Goal: Information Seeking & Learning: Learn about a topic

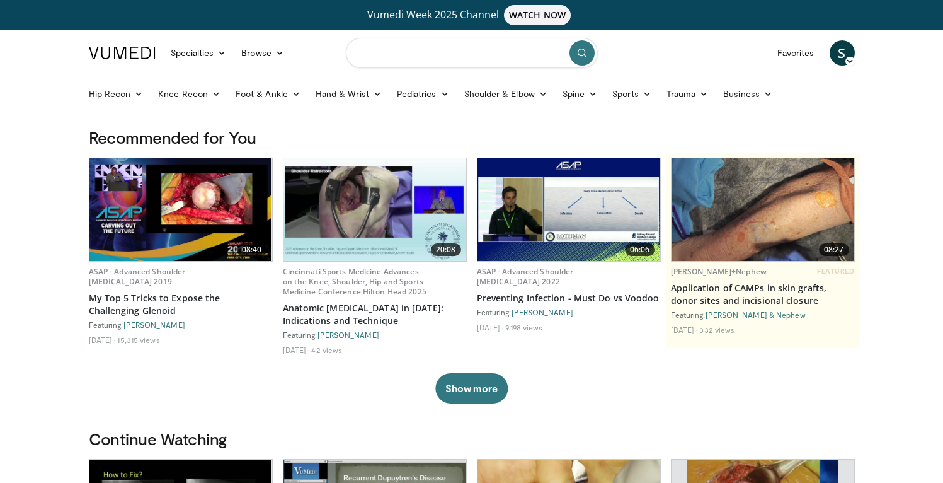
click at [430, 57] on input "Search topics, interventions" at bounding box center [472, 53] width 252 height 30
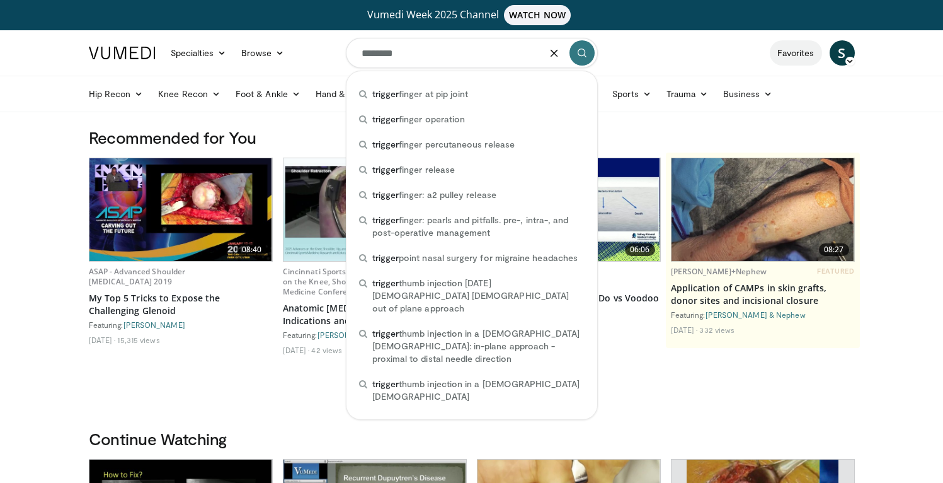
type input "*******"
click at [787, 54] on link "Favorites" at bounding box center [796, 52] width 52 height 25
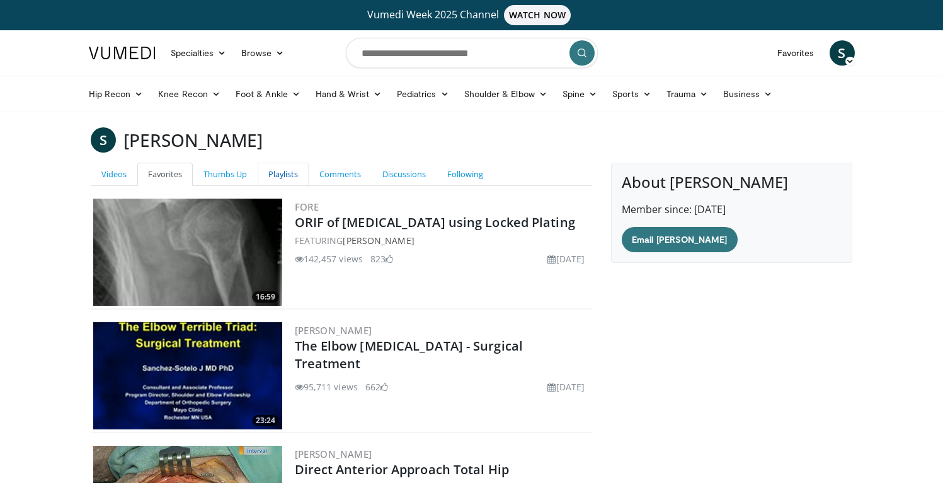
click at [293, 179] on link "Playlists" at bounding box center [283, 174] width 51 height 23
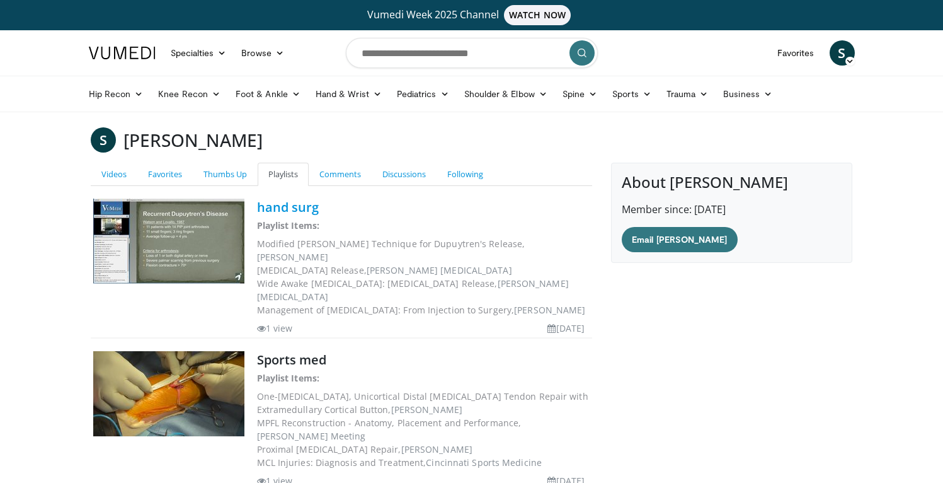
click at [292, 212] on link "hand surg" at bounding box center [288, 206] width 62 height 17
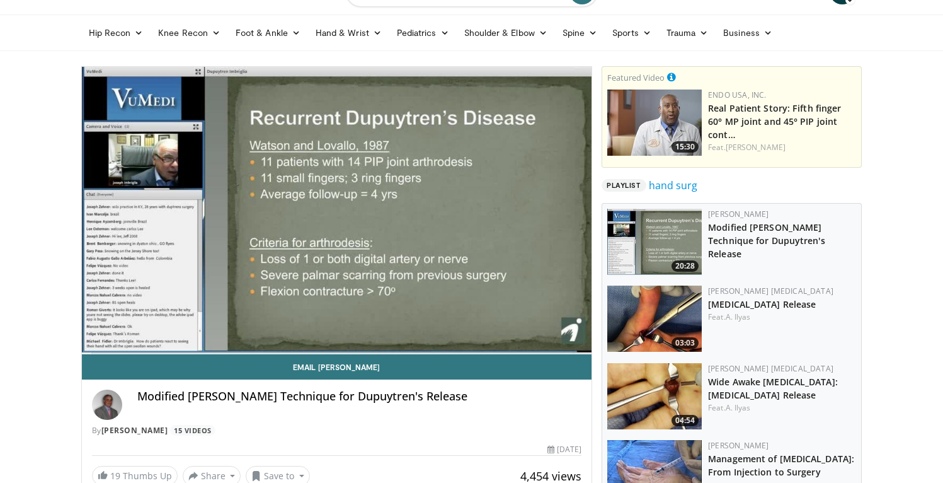
scroll to position [209, 0]
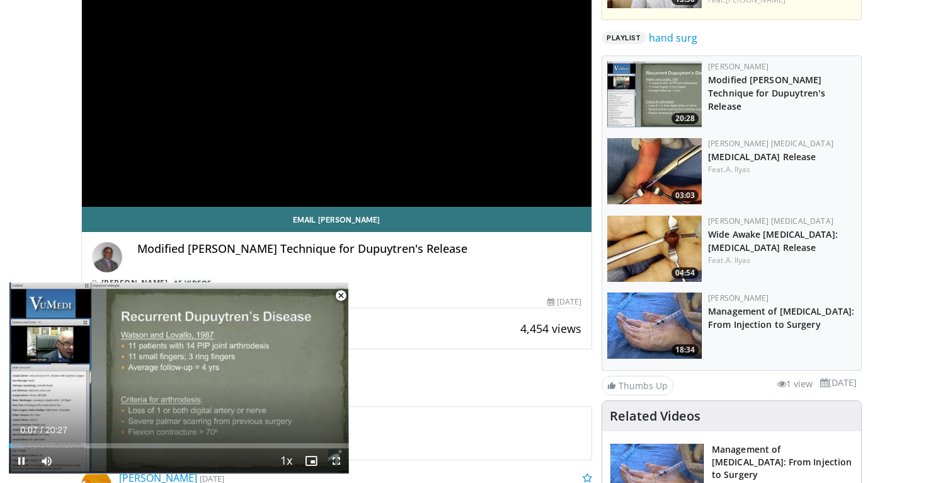
click at [342, 294] on span "Video Player" at bounding box center [340, 295] width 25 height 25
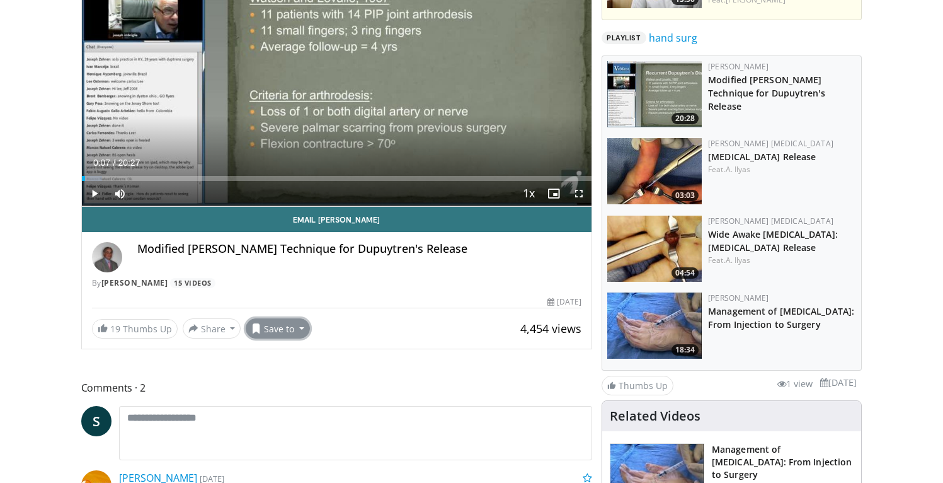
click at [298, 326] on button "Save to" at bounding box center [278, 328] width 64 height 20
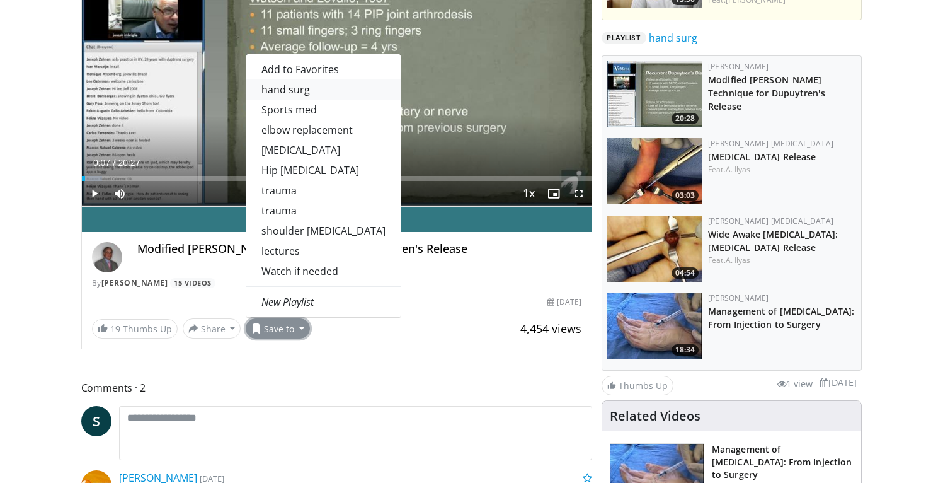
click at [295, 89] on link "hand surg" at bounding box center [323, 89] width 154 height 20
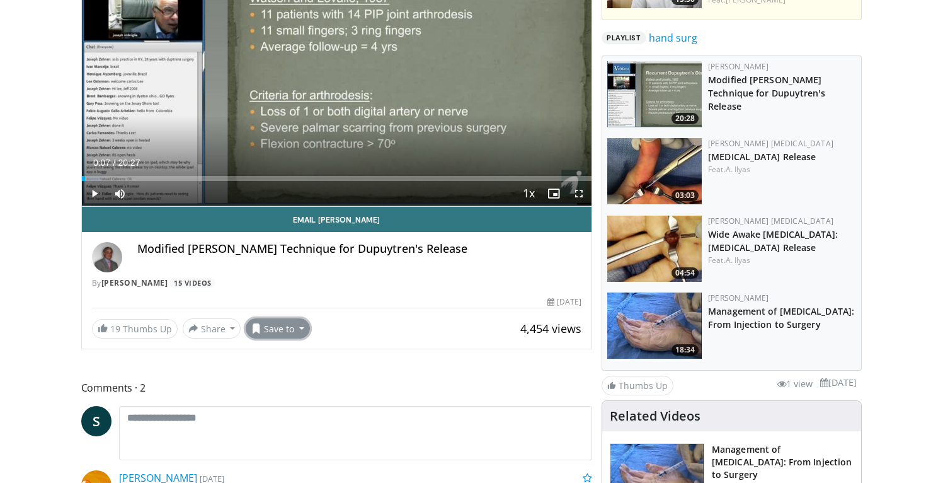
click at [300, 329] on button "Save to" at bounding box center [278, 328] width 64 height 20
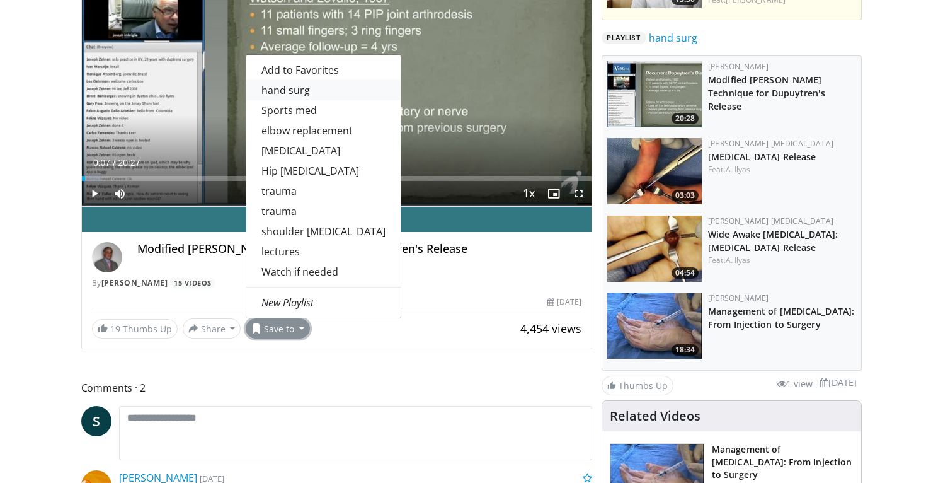
click at [307, 89] on link "hand surg" at bounding box center [323, 90] width 154 height 20
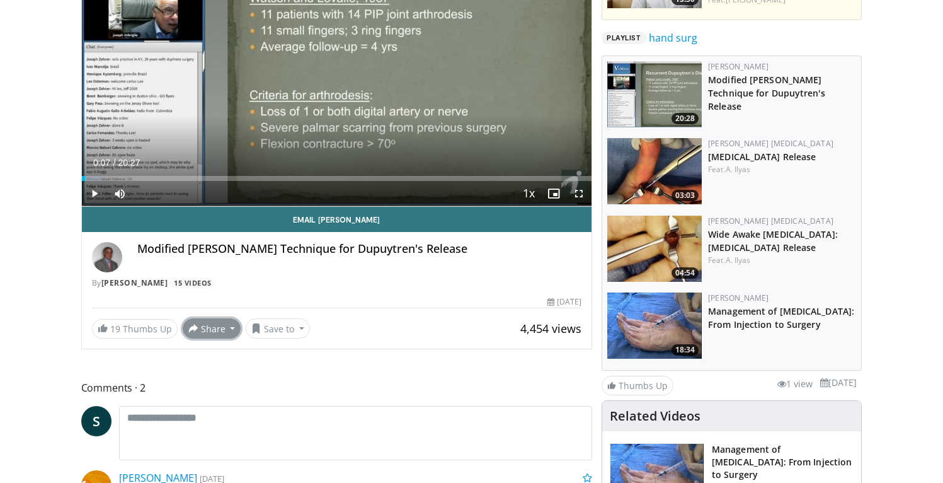
click at [232, 330] on button "Share" at bounding box center [212, 328] width 59 height 20
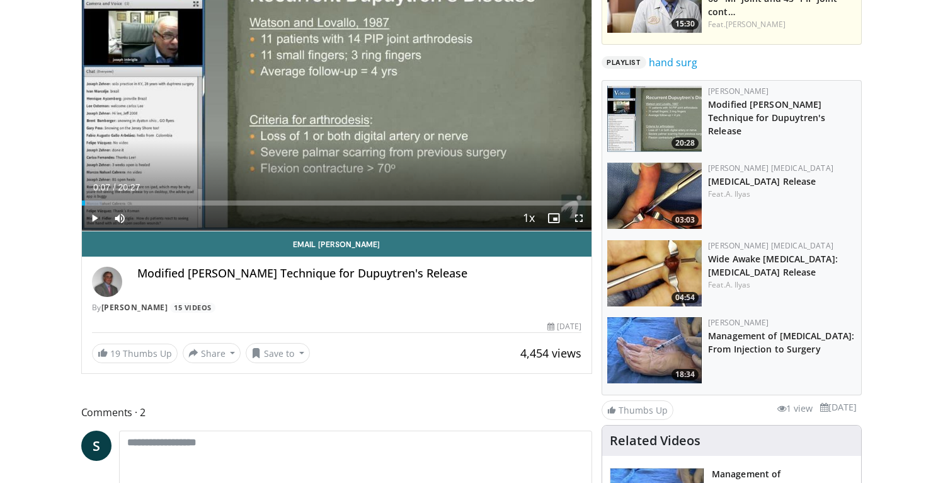
scroll to position [183, 0]
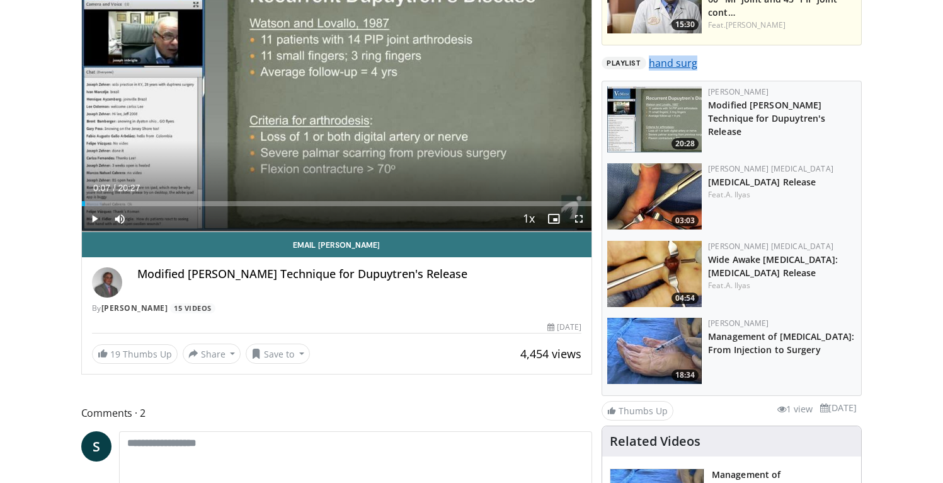
click at [652, 66] on link "hand surg" at bounding box center [673, 62] width 49 height 15
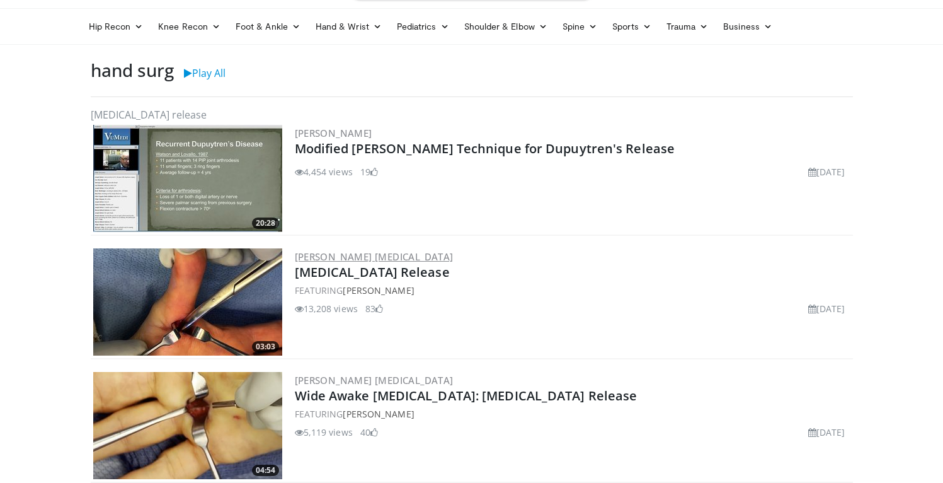
scroll to position [75, 0]
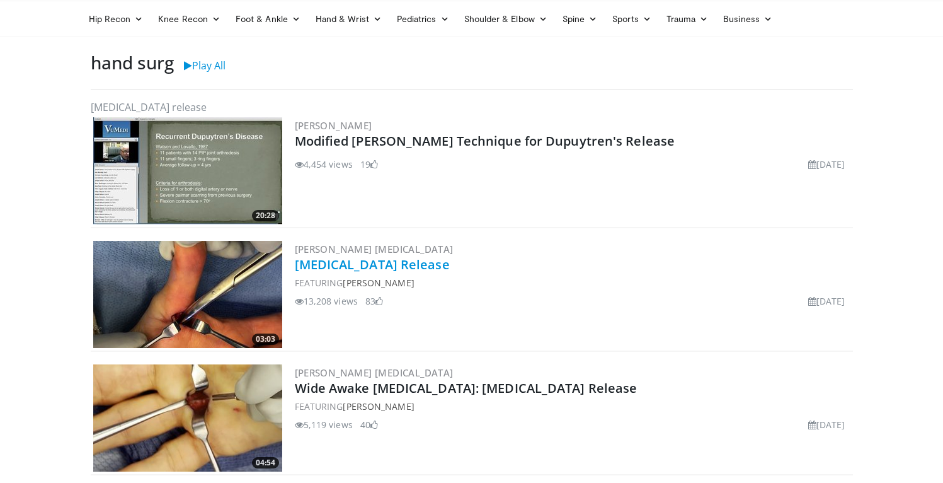
click at [390, 270] on link "Trigger Finger Release" at bounding box center [372, 264] width 155 height 17
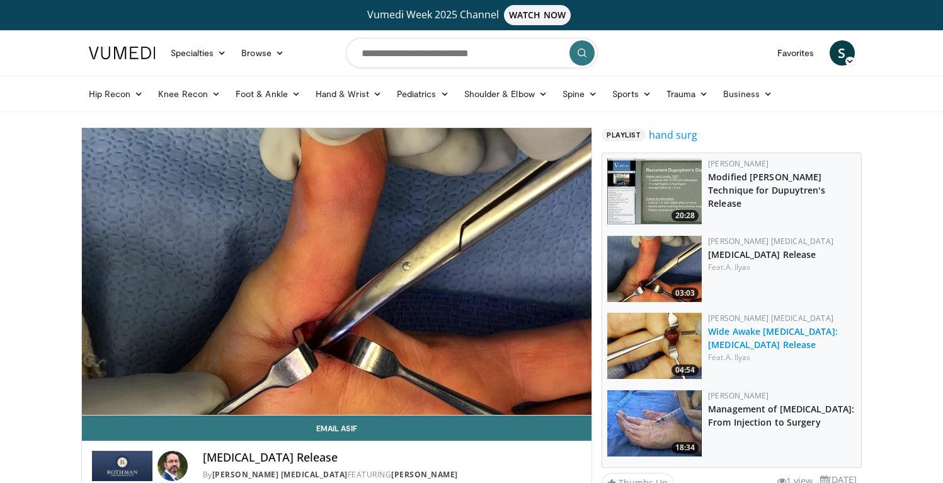
click at [764, 336] on link "Wide Awake Hand Surgery: Trigger Finger Release" at bounding box center [773, 337] width 130 height 25
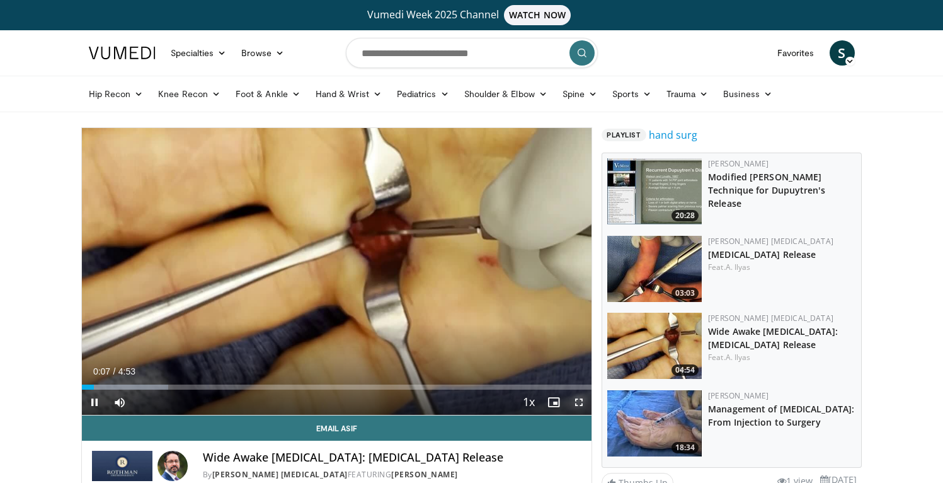
click at [583, 402] on span "Video Player" at bounding box center [578, 401] width 25 height 25
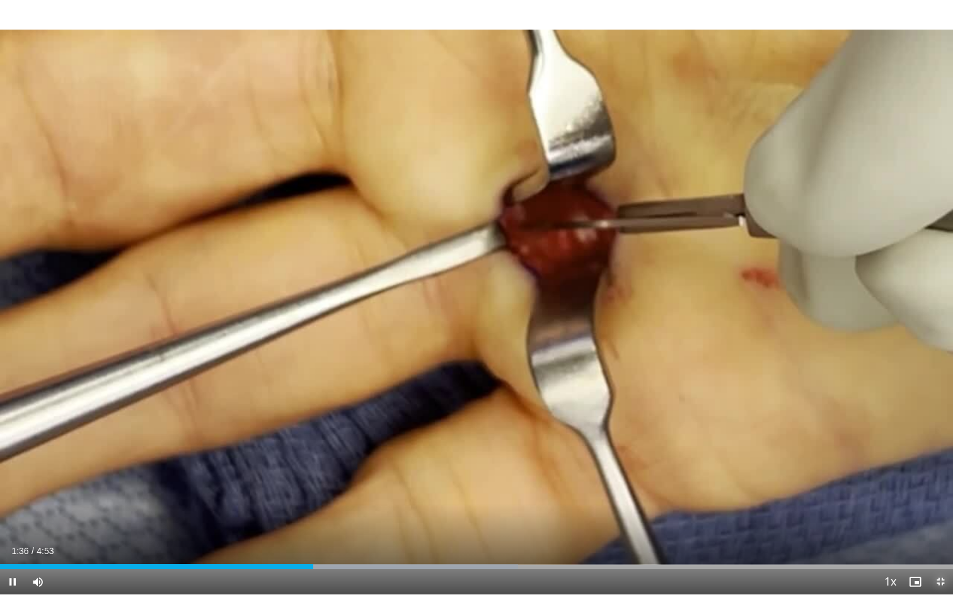
click at [942, 482] on span "Video Player" at bounding box center [939, 582] width 25 height 25
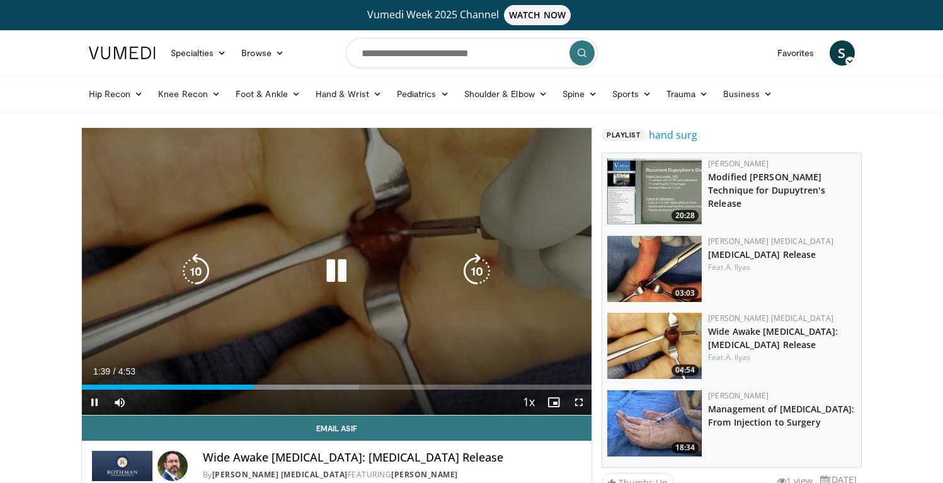
click at [333, 273] on icon "Video Player" at bounding box center [336, 270] width 35 height 35
click at [342, 272] on icon "Video Player" at bounding box center [336, 270] width 35 height 35
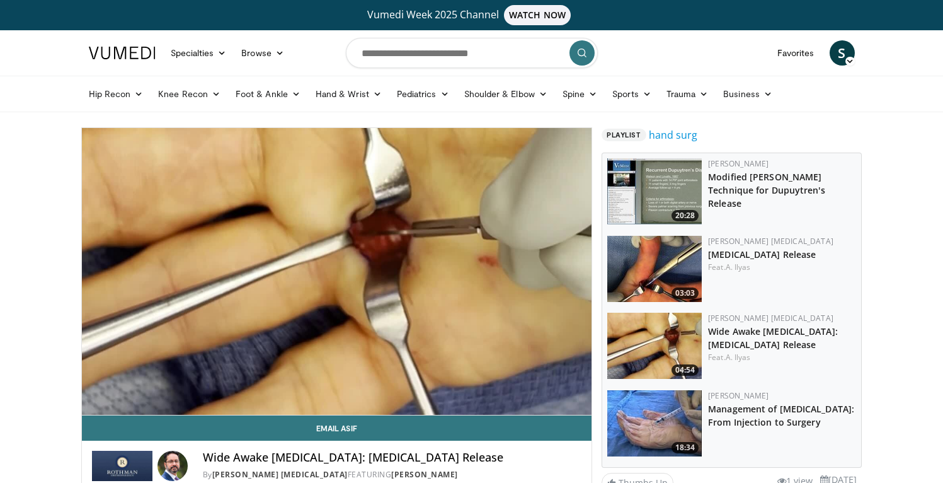
click at [394, 70] on form at bounding box center [472, 52] width 252 height 45
click at [394, 62] on input "Search topics, interventions" at bounding box center [472, 53] width 252 height 30
type input "**********"
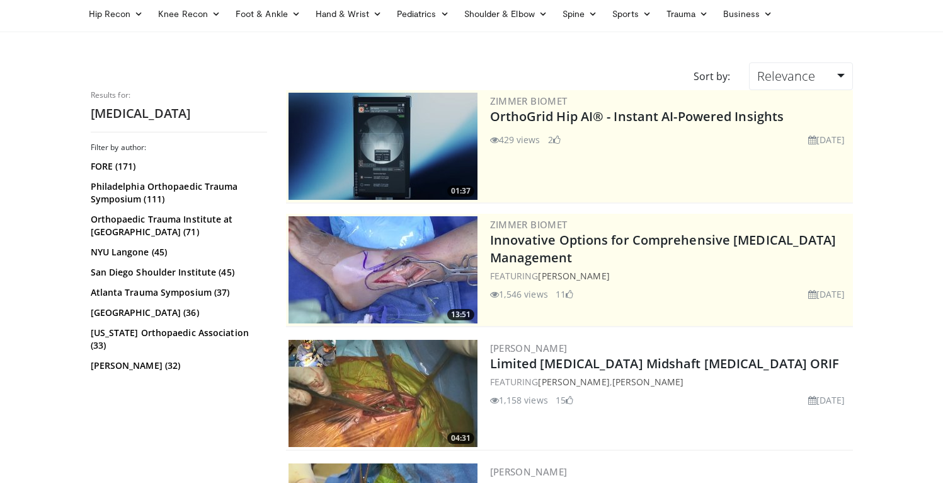
scroll to position [100, 0]
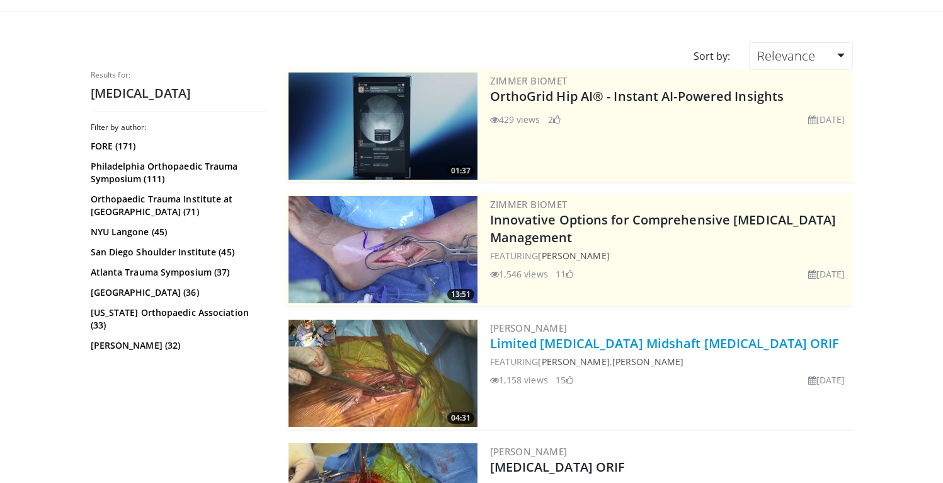
click at [619, 346] on link "Limited [MEDICAL_DATA] Midshaft [MEDICAL_DATA] ORIF" at bounding box center [665, 343] width 350 height 17
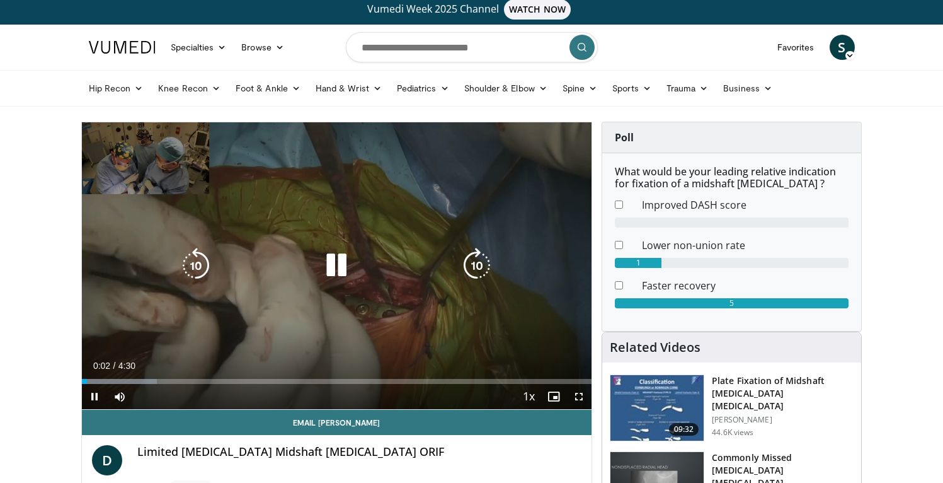
scroll to position [6, 0]
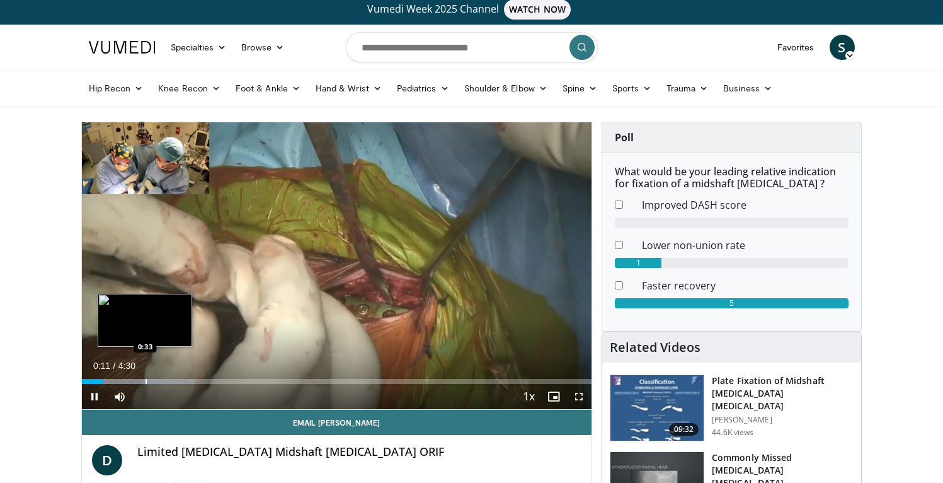
click at [146, 380] on div "Progress Bar" at bounding box center [146, 381] width 1 height 5
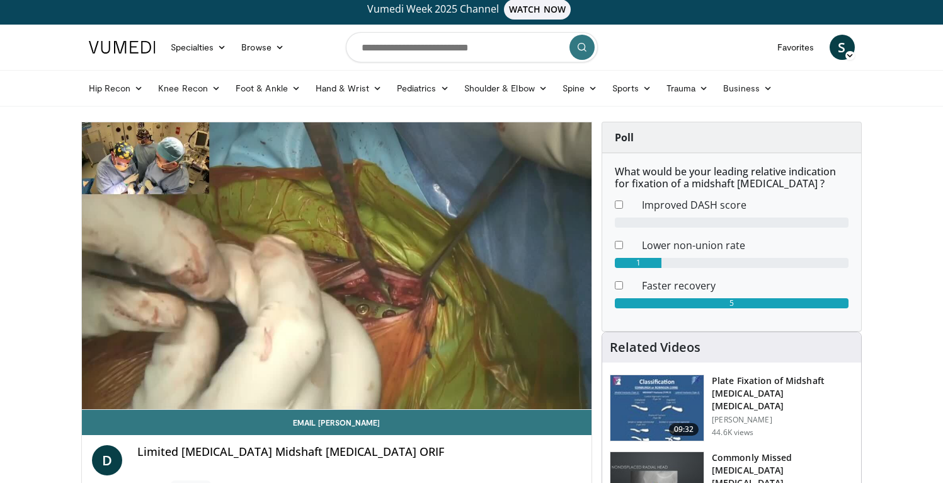
click at [772, 387] on h3 "Plate Fixation of Midshaft [MEDICAL_DATA] [MEDICAL_DATA]" at bounding box center [783, 393] width 142 height 38
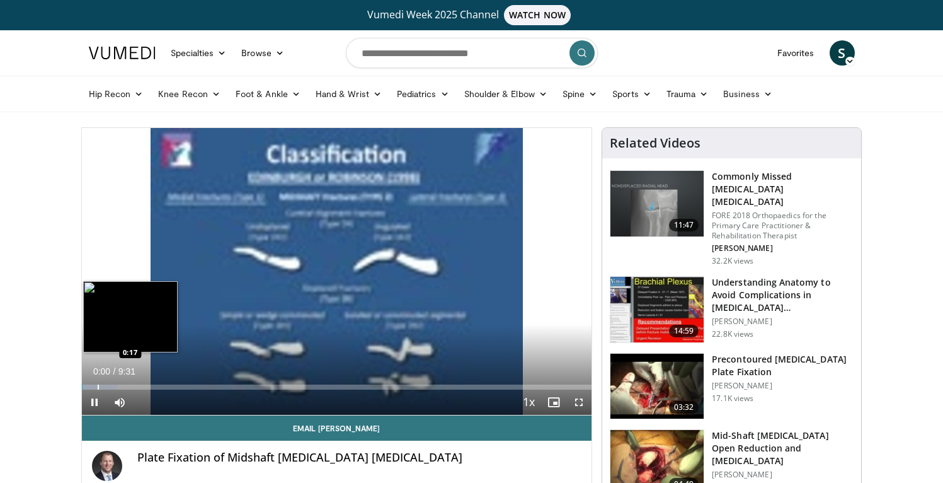
click at [98, 384] on div "Progress Bar" at bounding box center [98, 386] width 1 height 5
click at [127, 386] on div "Progress Bar" at bounding box center [127, 386] width 1 height 5
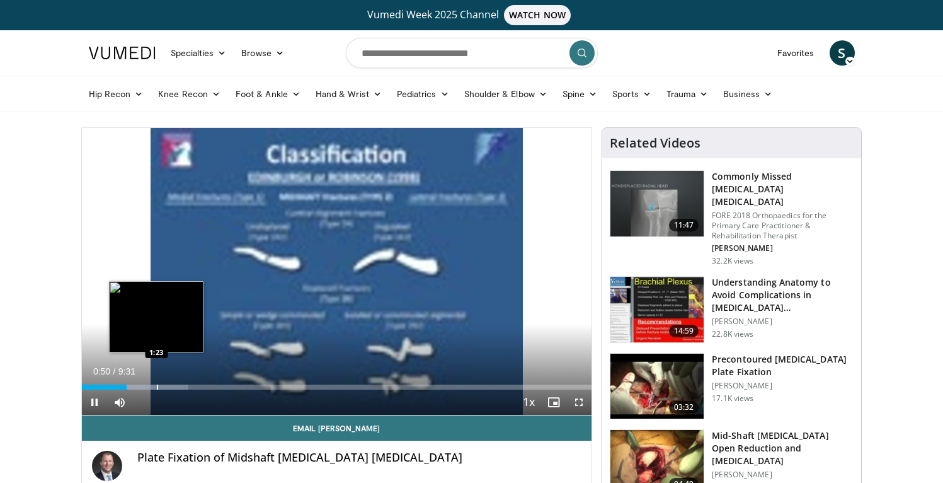
click at [157, 387] on div "Progress Bar" at bounding box center [157, 386] width 1 height 5
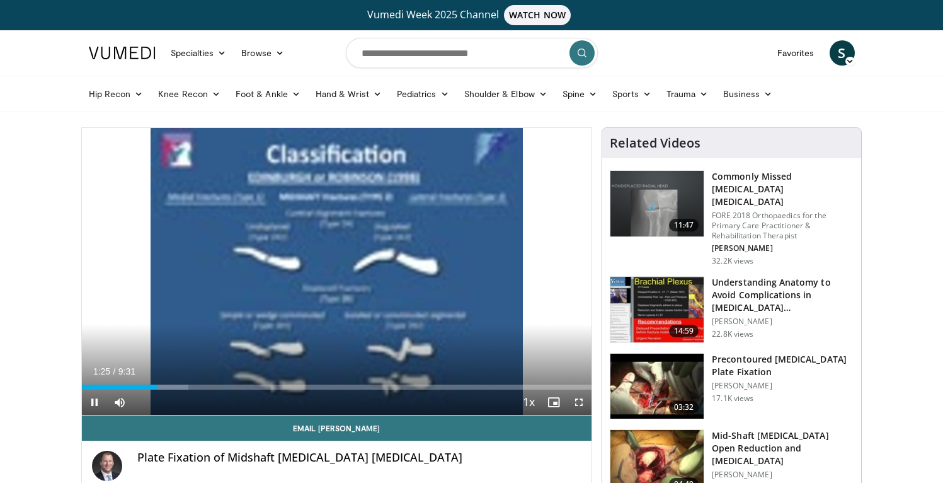
click at [179, 390] on div "Current Time 1:25 / Duration 9:31 Pause Skip Backward Skip Forward Mute Loaded …" at bounding box center [337, 401] width 510 height 25
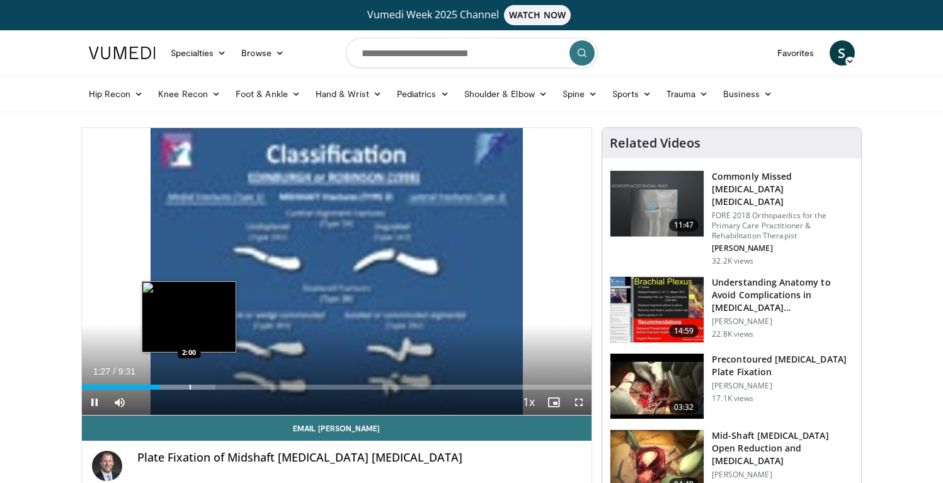
click at [190, 388] on div "Progress Bar" at bounding box center [190, 386] width 1 height 5
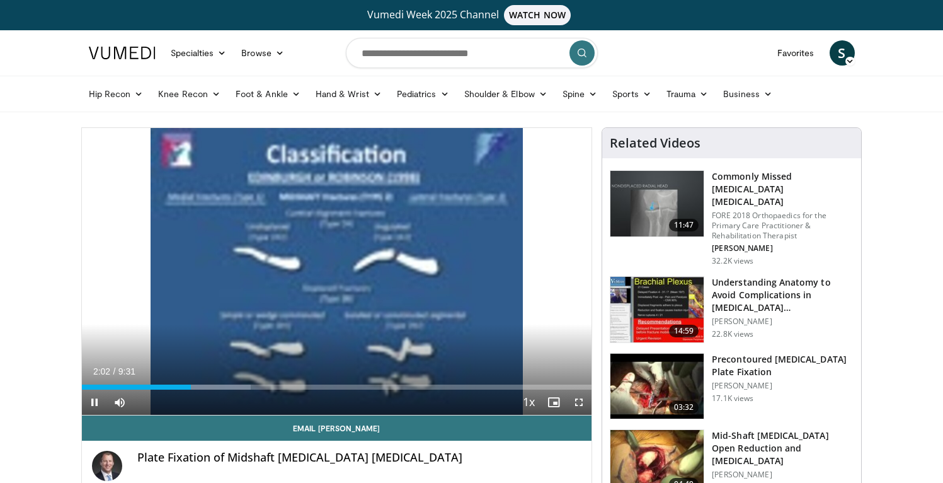
click at [221, 390] on div "Current Time 2:02 / Duration 9:31 Pause Skip Backward Skip Forward Mute Loaded …" at bounding box center [337, 401] width 510 height 25
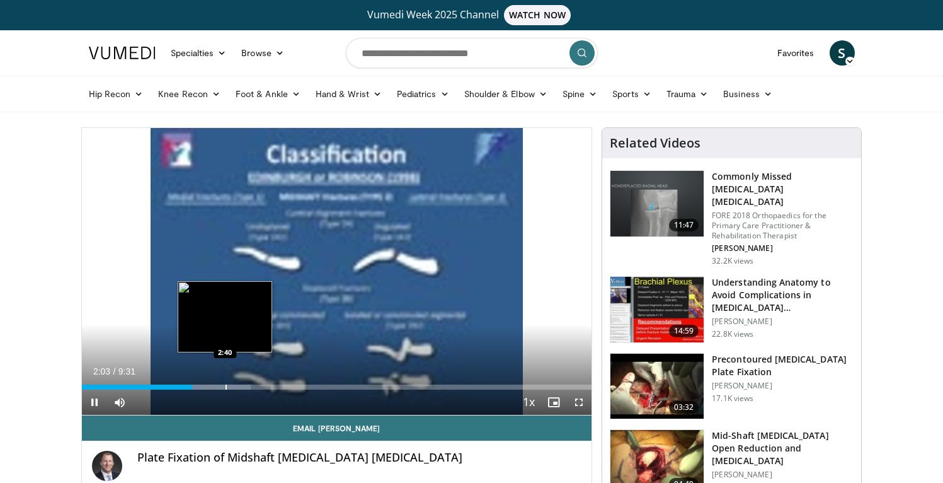
click at [226, 388] on div "Progress Bar" at bounding box center [226, 386] width 1 height 5
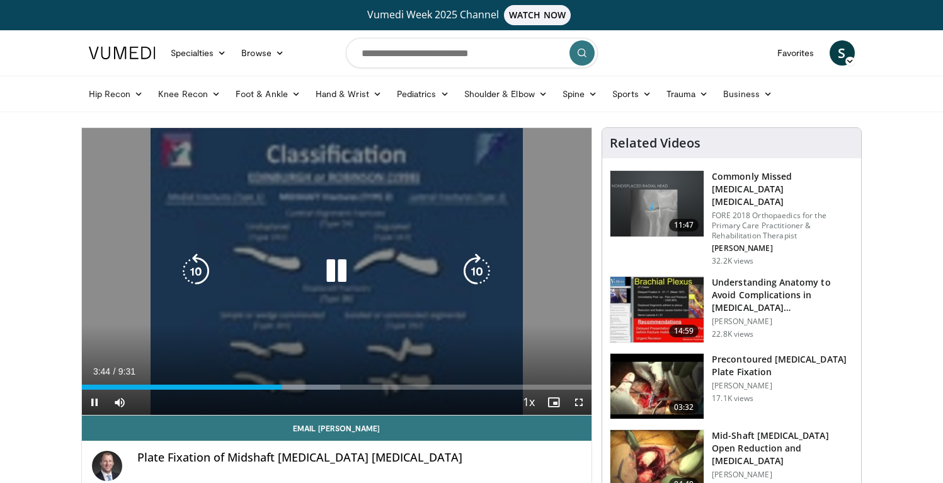
click at [335, 268] on icon "Video Player" at bounding box center [336, 270] width 35 height 35
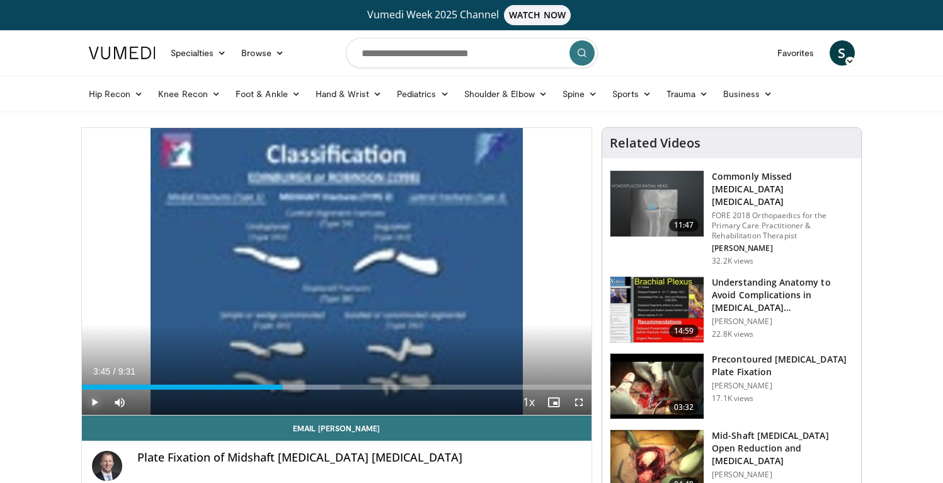
click at [92, 405] on span "Video Player" at bounding box center [94, 401] width 25 height 25
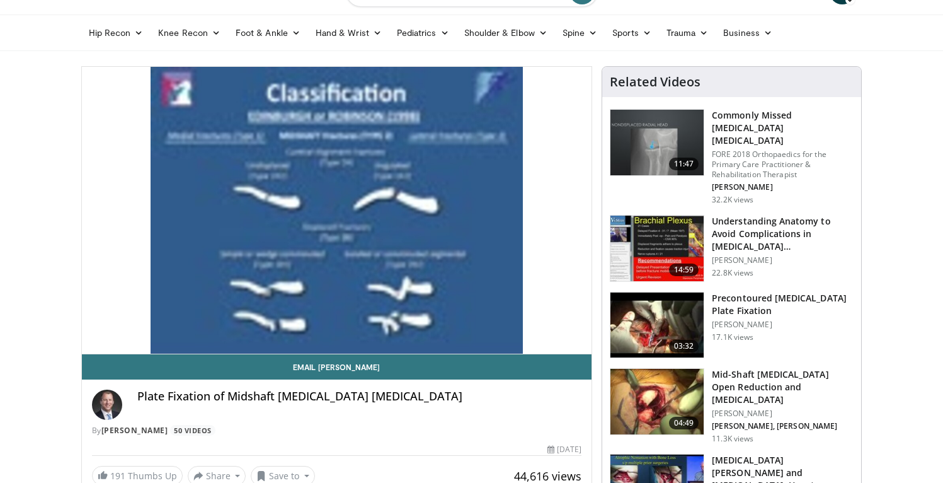
scroll to position [190, 0]
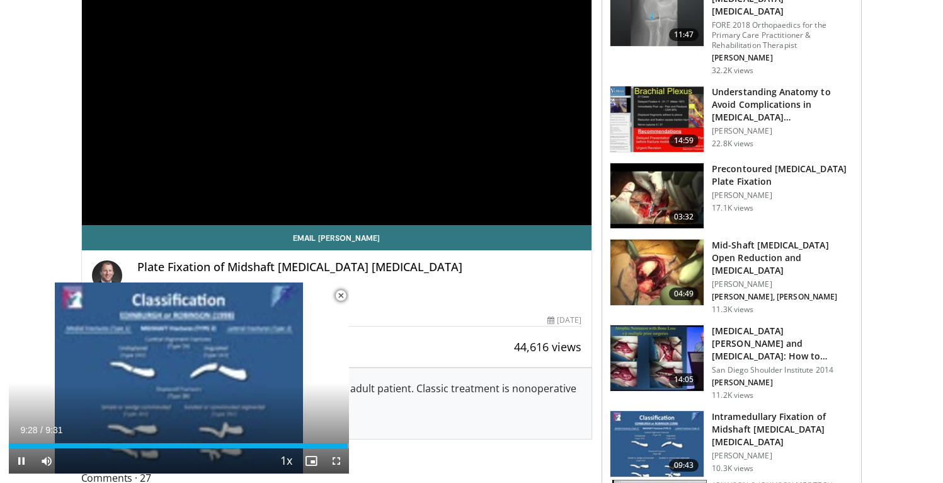
click at [342, 294] on span "Video Player" at bounding box center [340, 295] width 25 height 25
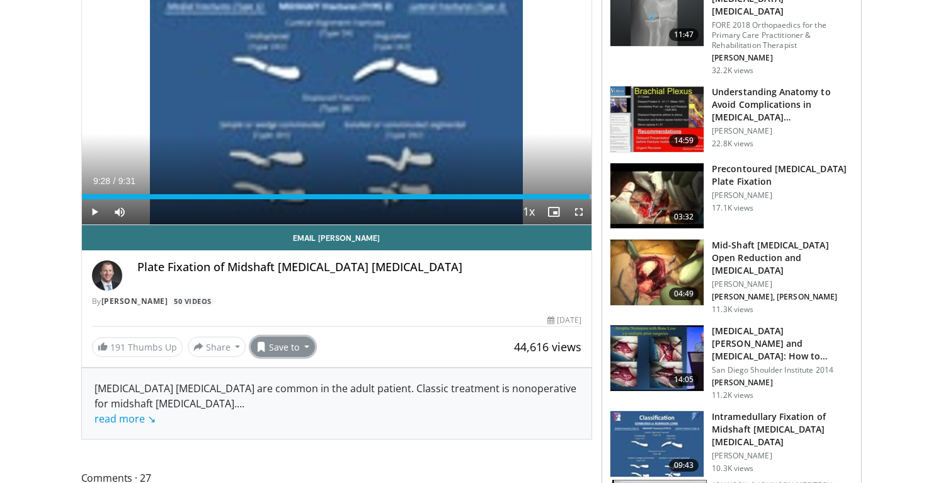
click at [305, 345] on button "Save to" at bounding box center [283, 346] width 64 height 20
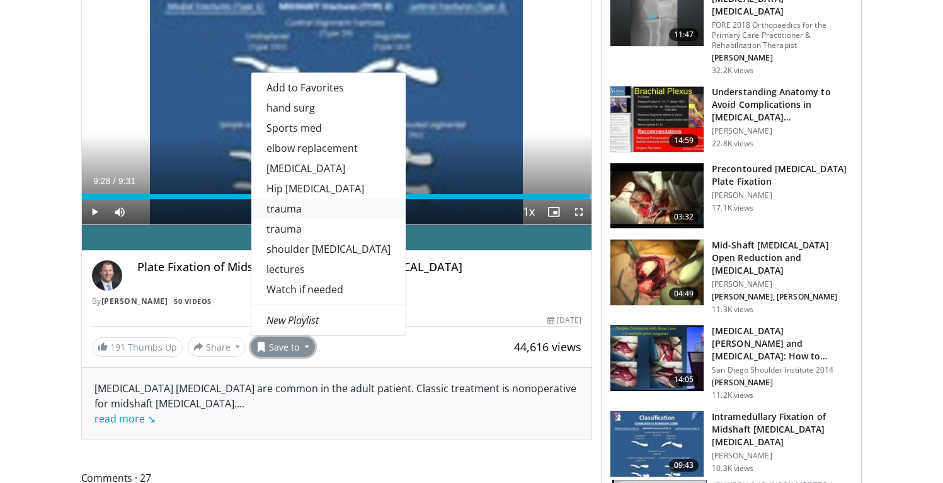
click at [294, 216] on link "trauma" at bounding box center [328, 208] width 154 height 20
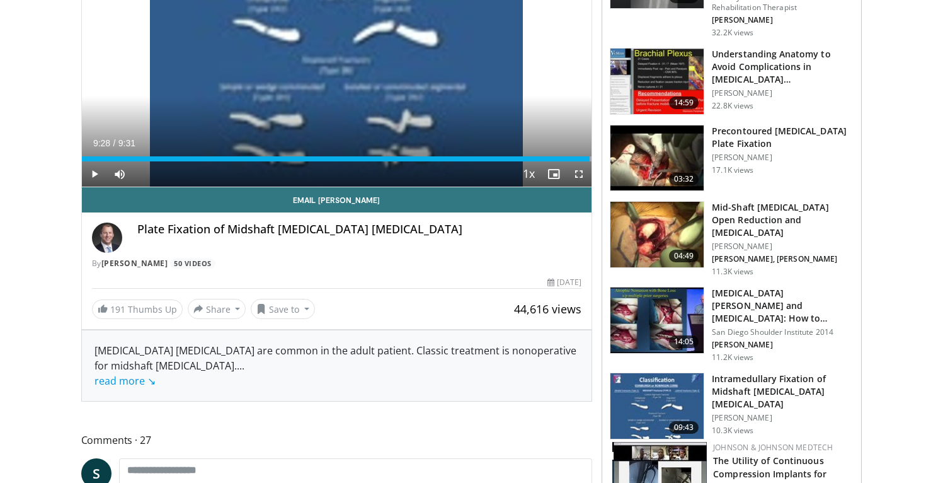
scroll to position [0, 0]
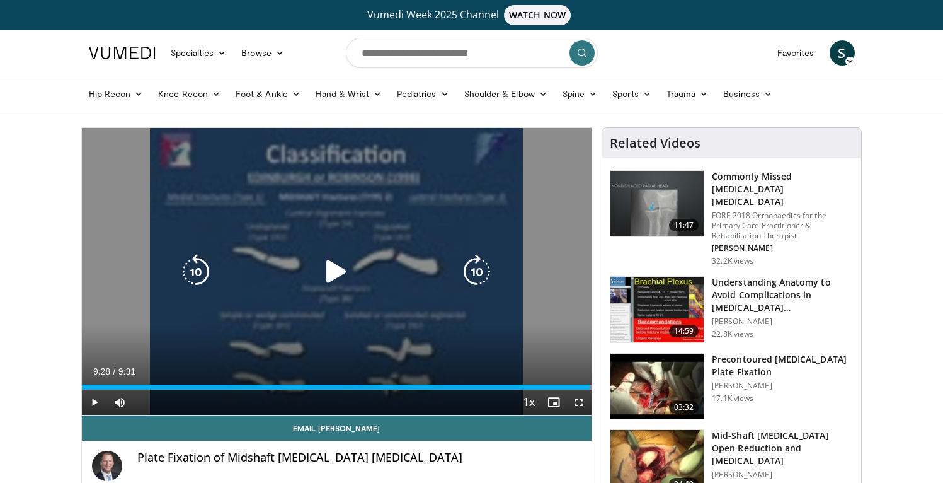
click at [337, 274] on icon "Video Player" at bounding box center [336, 271] width 35 height 35
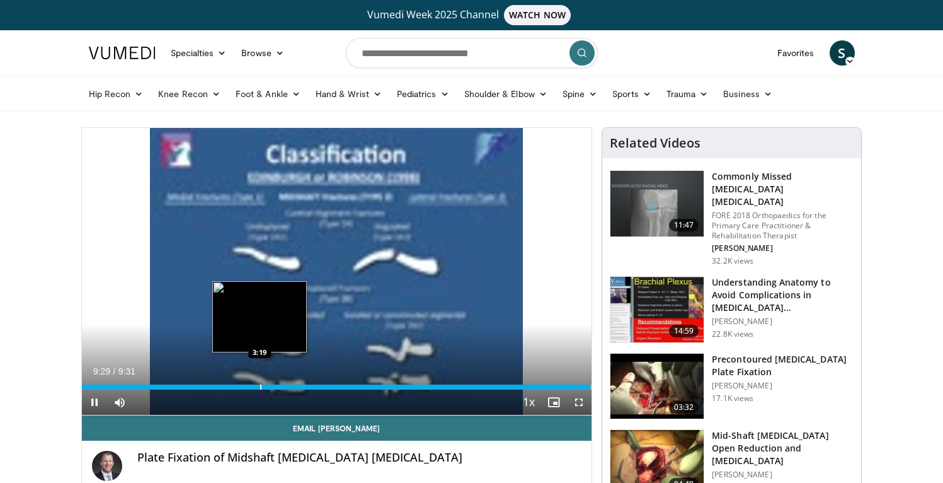
click at [260, 389] on div "Progress Bar" at bounding box center [260, 386] width 1 height 5
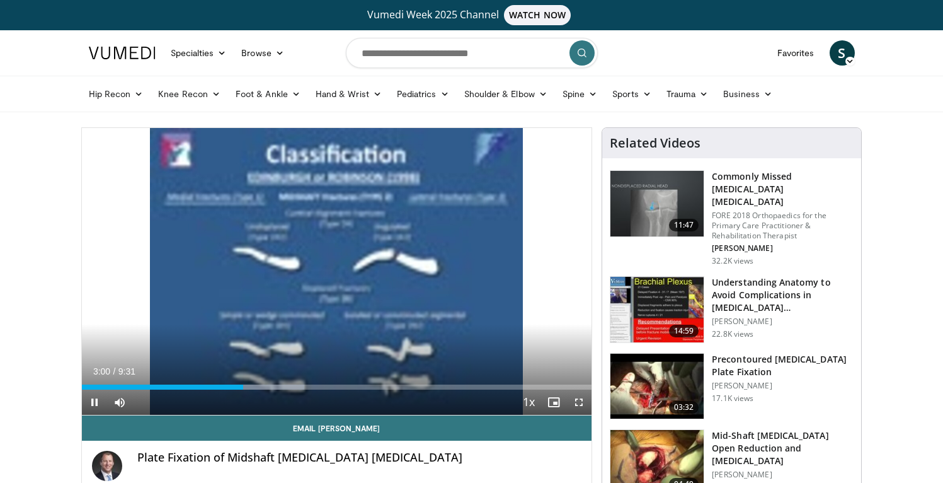
click at [265, 389] on div "Current Time 3:00 / Duration 9:31 Pause Skip Backward Skip Forward Mute Loaded …" at bounding box center [337, 401] width 510 height 25
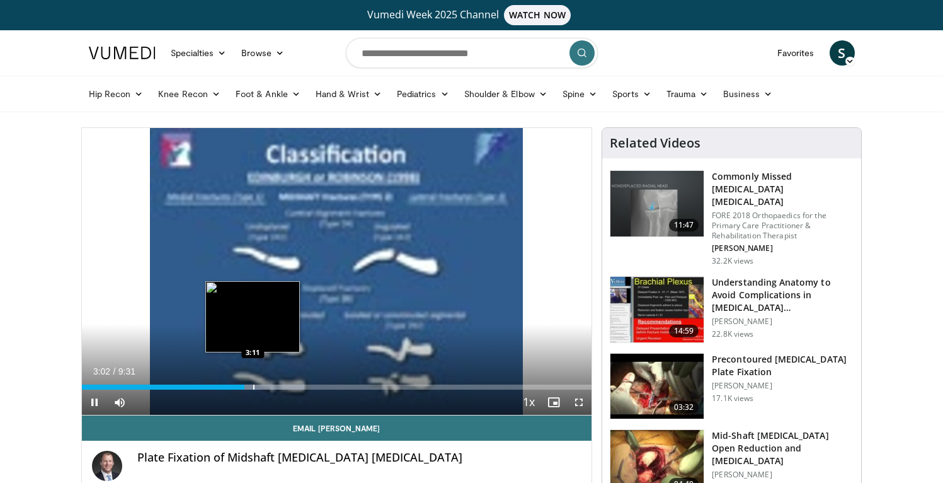
click at [253, 386] on div "Progress Bar" at bounding box center [253, 386] width 1 height 5
click at [265, 388] on div "Progress Bar" at bounding box center [265, 386] width 1 height 5
click at [274, 388] on div "Progress Bar" at bounding box center [274, 386] width 1 height 5
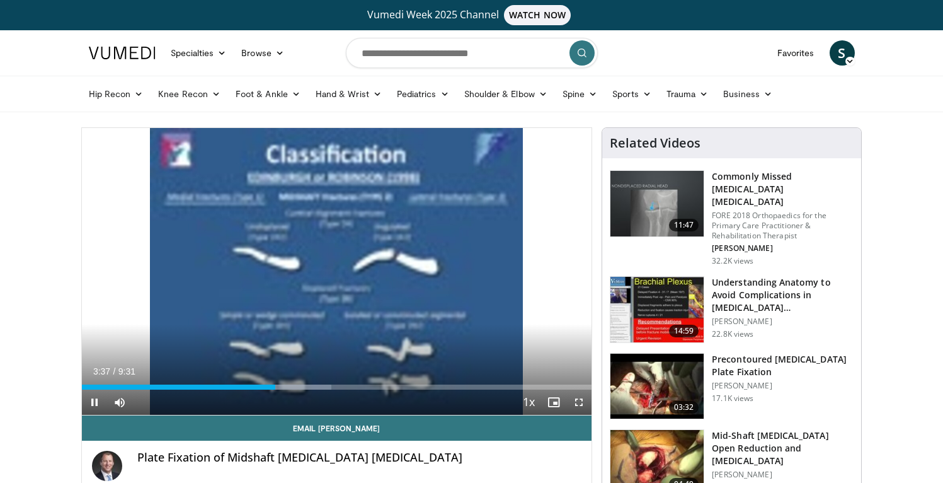
click at [290, 389] on div "Current Time 3:37 / Duration 9:31 Pause Skip Backward Skip Forward Mute Loaded …" at bounding box center [337, 401] width 510 height 25
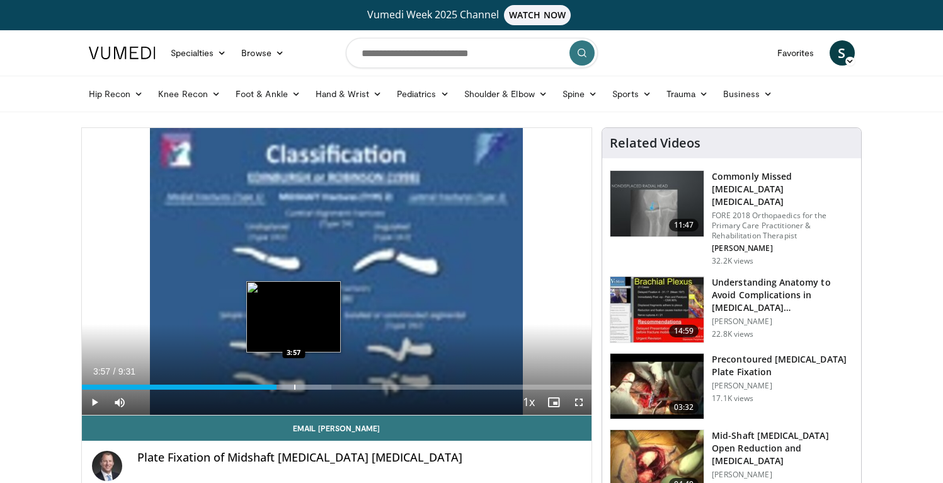
click at [294, 389] on div "Progress Bar" at bounding box center [294, 386] width 1 height 5
click at [307, 389] on div "Progress Bar" at bounding box center [307, 386] width 1 height 5
click at [314, 388] on div "Progress Bar" at bounding box center [314, 386] width 1 height 5
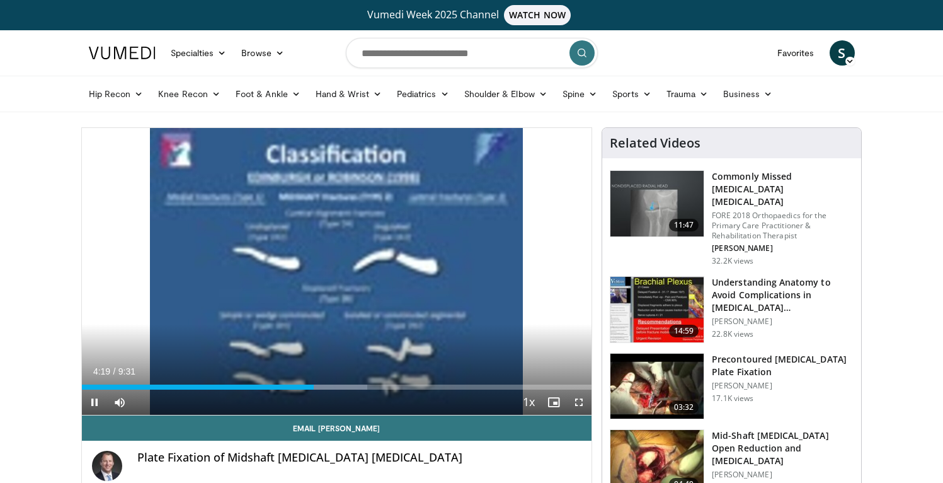
drag, startPoint x: 320, startPoint y: 388, endPoint x: 335, endPoint y: 391, distance: 15.4
click at [0, 0] on div "Progress Bar" at bounding box center [0, 0] width 0 height 0
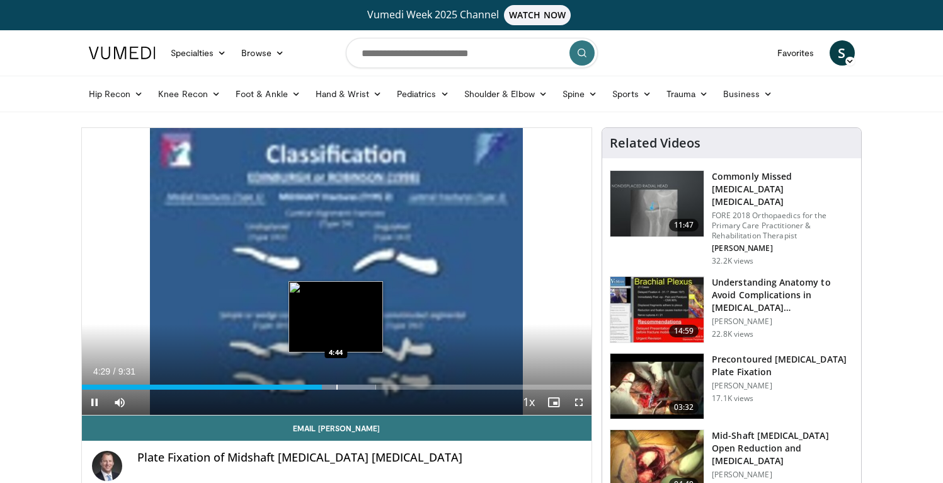
click at [336, 388] on div "Progress Bar" at bounding box center [336, 386] width 1 height 5
click at [344, 388] on div "Progress Bar" at bounding box center [344, 386] width 1 height 5
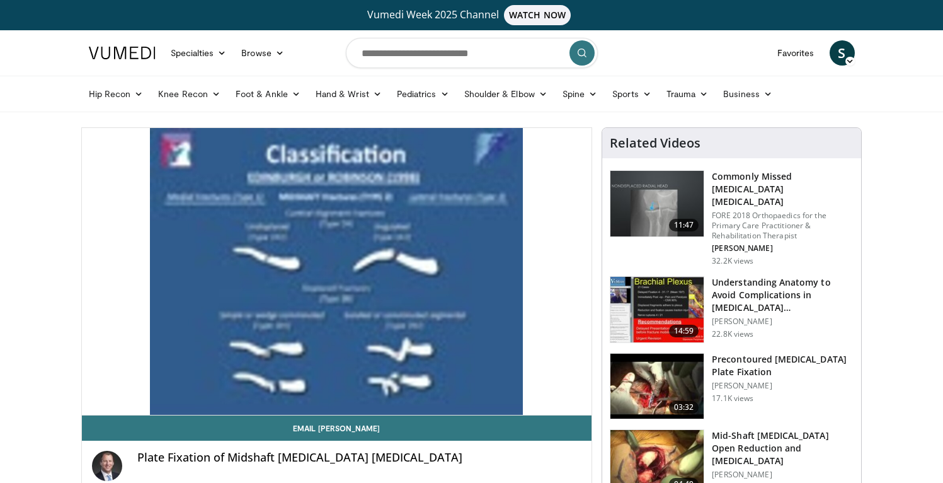
click at [352, 388] on video-js "**********" at bounding box center [337, 271] width 510 height 287
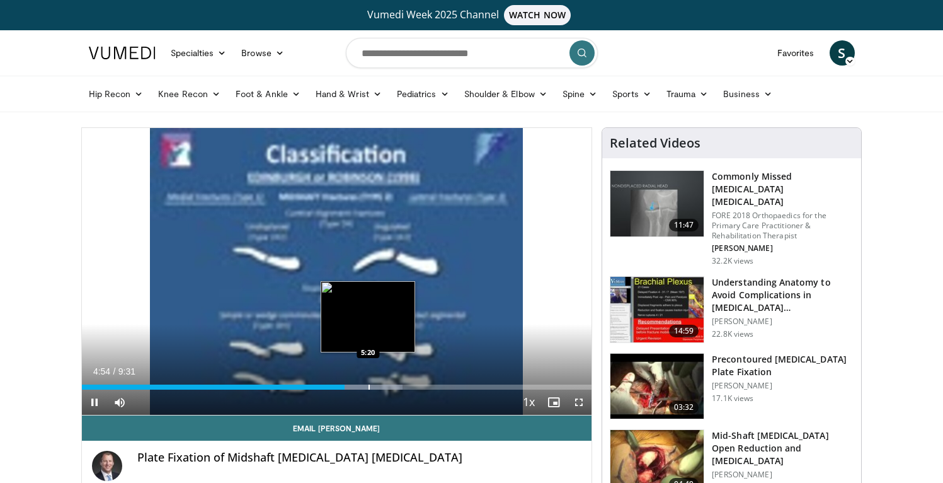
click at [369, 387] on div "Progress Bar" at bounding box center [369, 386] width 1 height 5
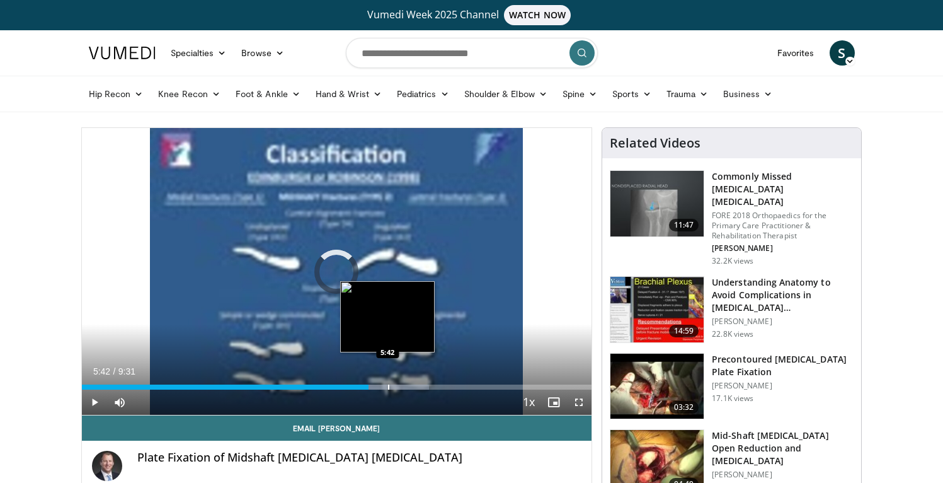
click at [388, 388] on div "Progress Bar" at bounding box center [388, 386] width 1 height 5
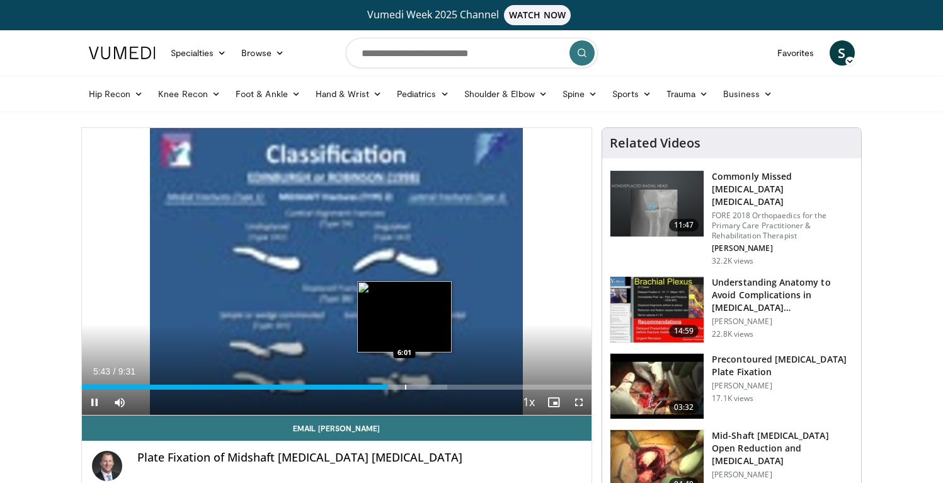
click at [405, 388] on div "Progress Bar" at bounding box center [405, 386] width 1 height 5
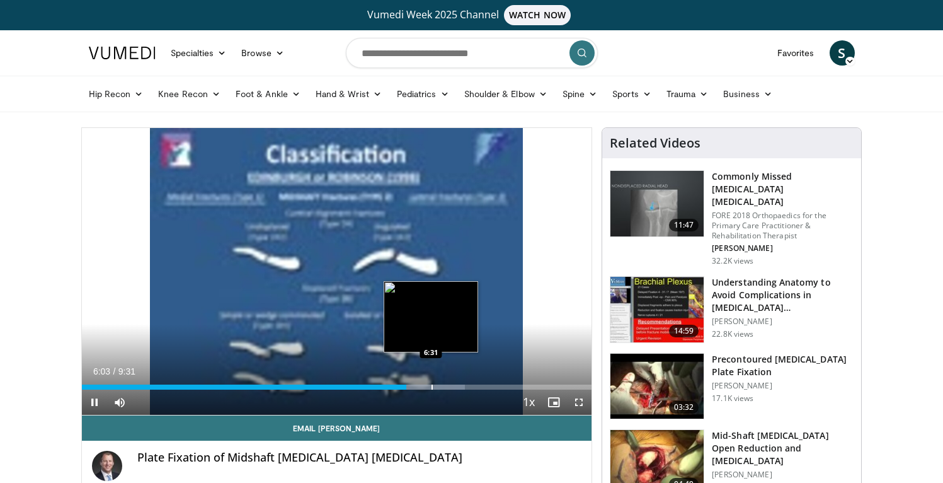
click at [432, 389] on div "Progress Bar" at bounding box center [432, 386] width 1 height 5
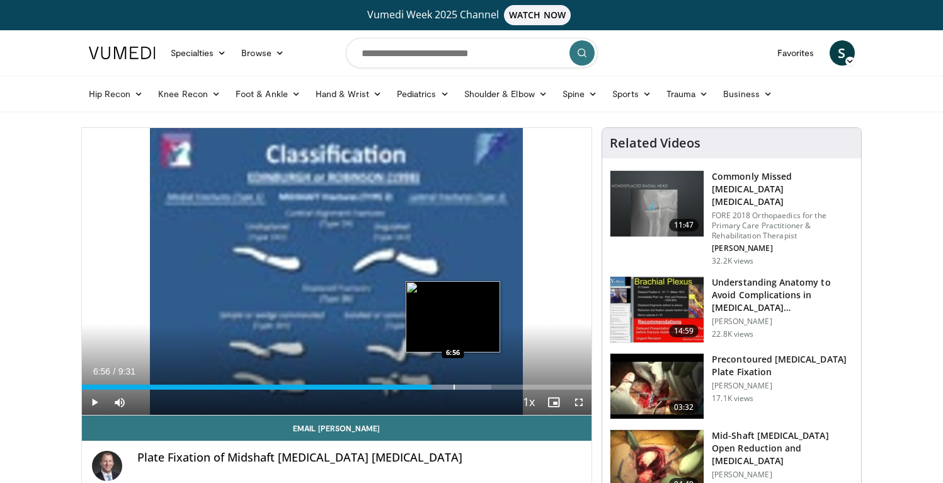
click at [454, 387] on div "Progress Bar" at bounding box center [454, 386] width 1 height 5
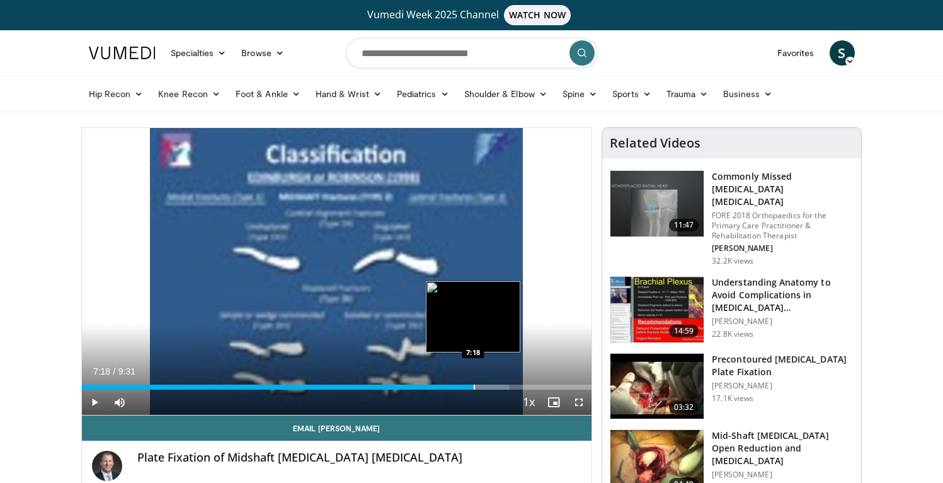
click at [474, 387] on div "Progress Bar" at bounding box center [474, 386] width 1 height 5
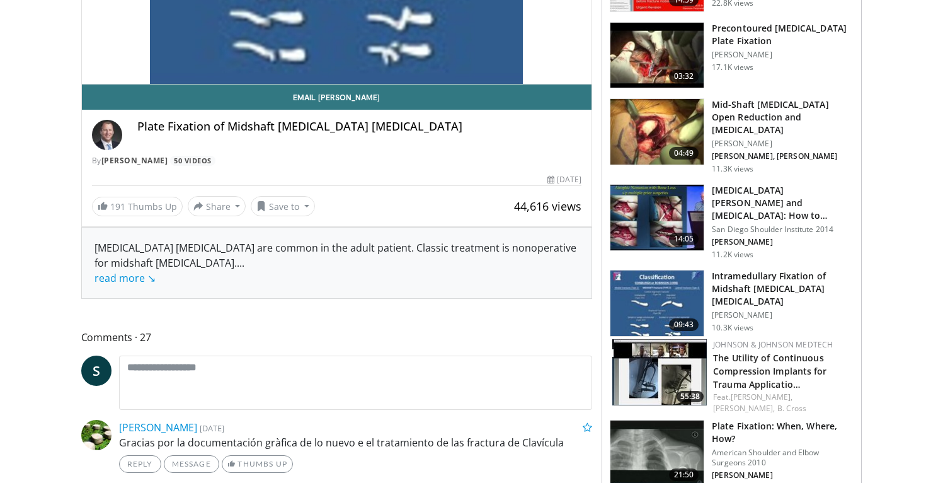
scroll to position [97, 0]
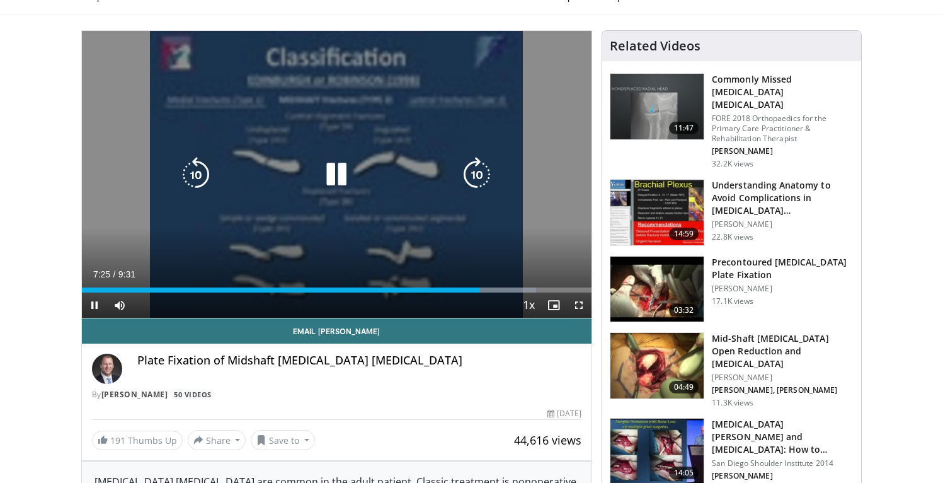
click at [338, 172] on icon "Video Player" at bounding box center [336, 174] width 35 height 35
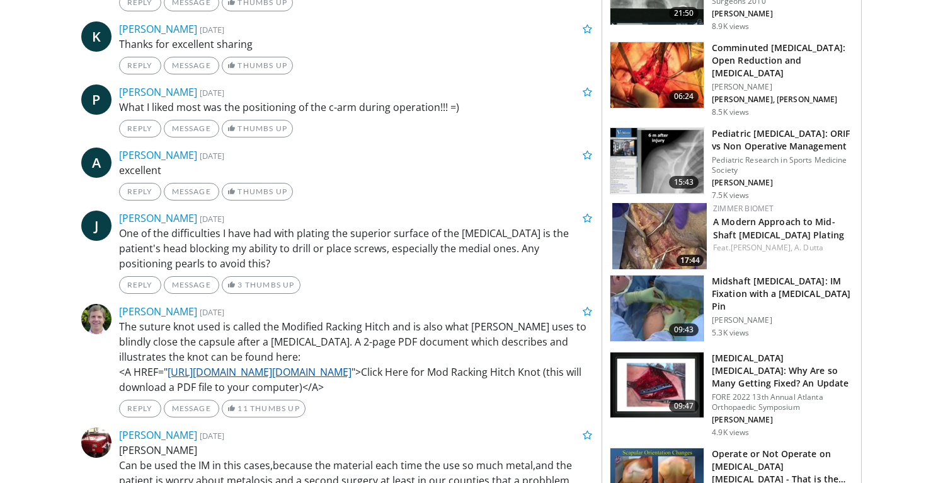
scroll to position [866, 0]
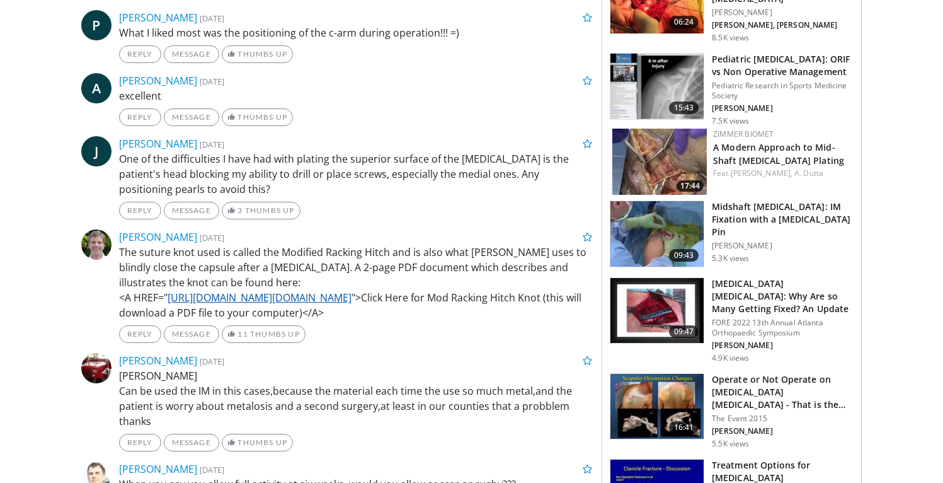
click at [352, 301] on link "[URL][DOMAIN_NAME][DOMAIN_NAME]" at bounding box center [260, 297] width 184 height 14
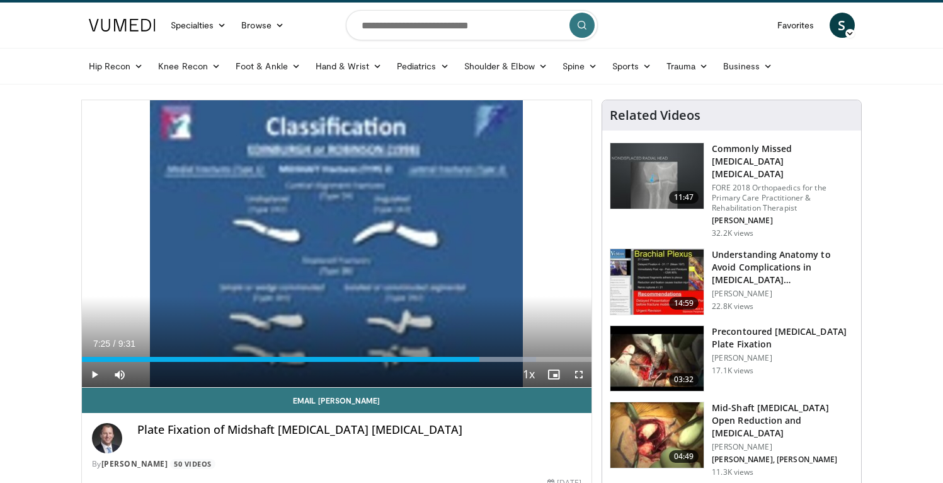
scroll to position [0, 0]
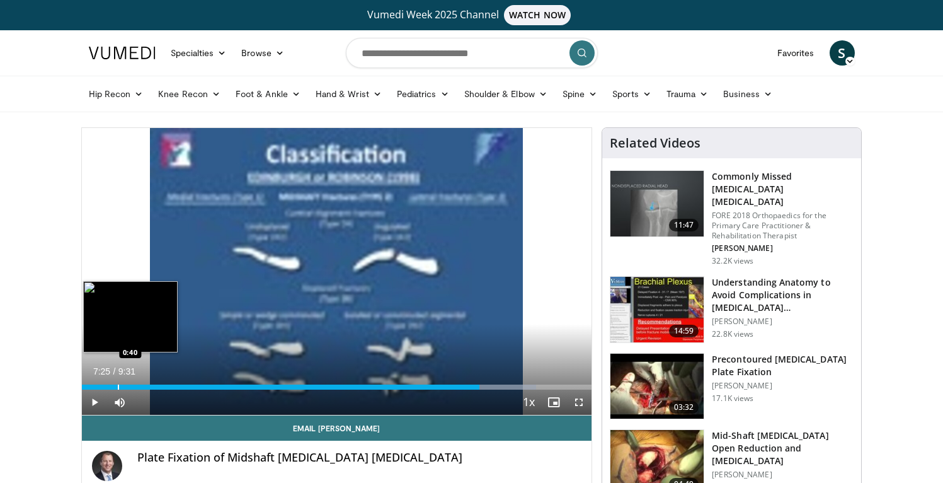
click at [118, 386] on div "Progress Bar" at bounding box center [118, 386] width 1 height 5
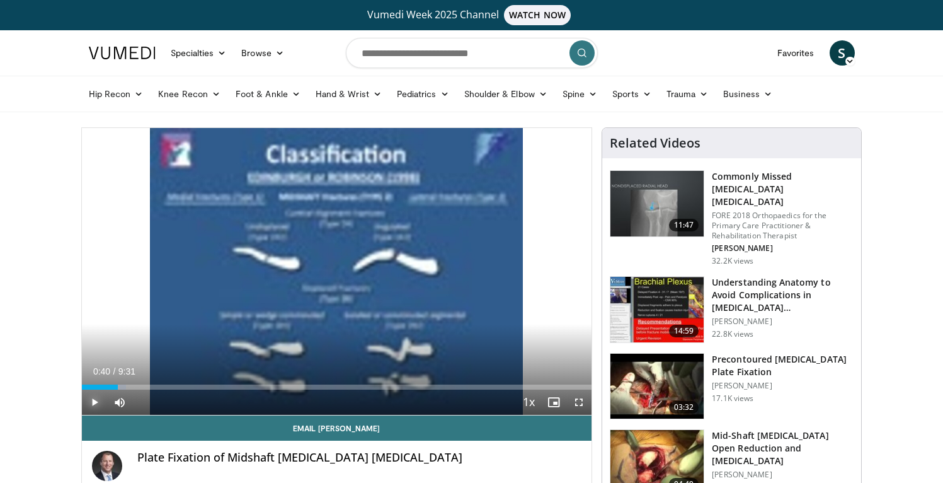
click at [99, 403] on span "Video Player" at bounding box center [94, 401] width 25 height 25
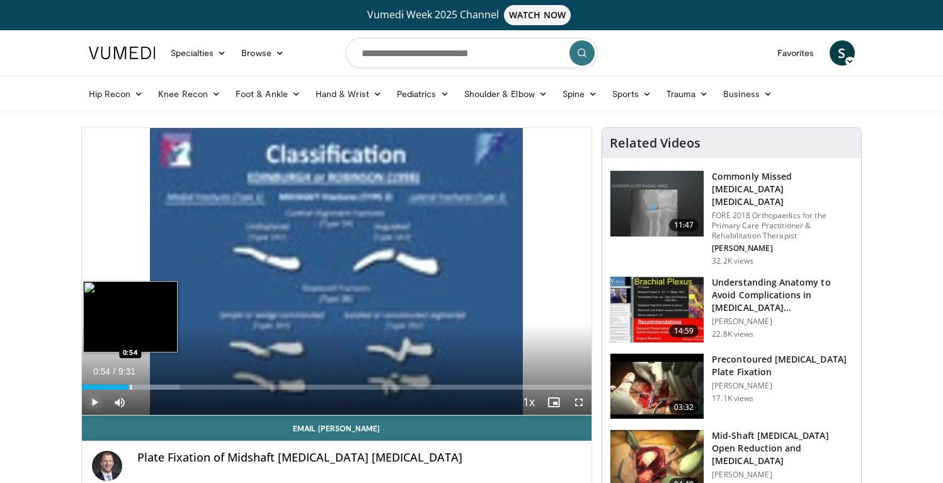
click at [130, 386] on div "Progress Bar" at bounding box center [130, 386] width 1 height 5
click at [139, 386] on div "Progress Bar" at bounding box center [139, 386] width 1 height 5
click at [147, 387] on div "Progress Bar" at bounding box center [147, 386] width 1 height 5
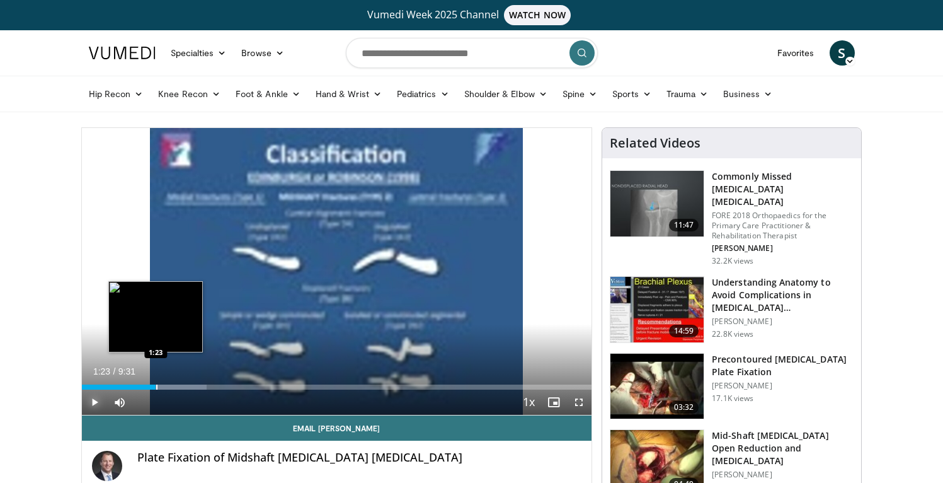
click at [156, 388] on div "Progress Bar" at bounding box center [156, 386] width 1 height 5
click at [165, 388] on div "Loaded : 26.21% 1:26 1:34" at bounding box center [337, 386] width 510 height 5
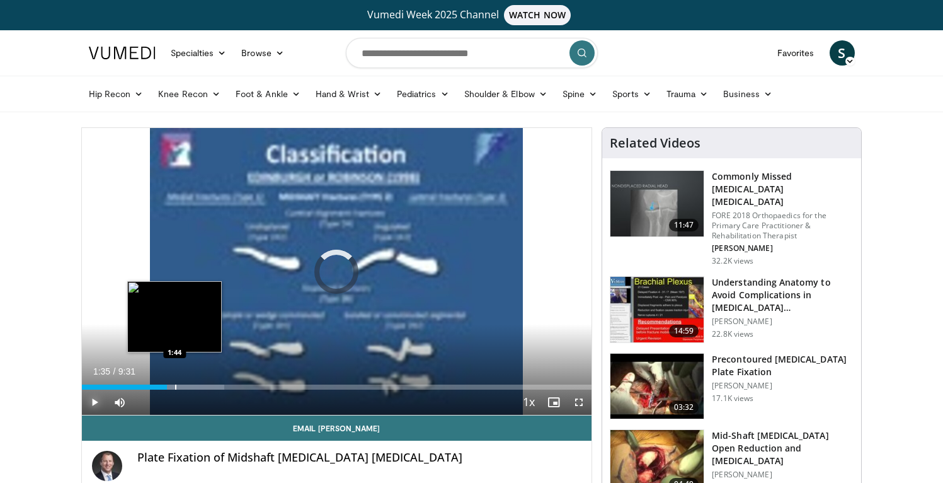
click at [175, 388] on div "Progress Bar" at bounding box center [175, 386] width 1 height 5
click at [183, 387] on div "Progress Bar" at bounding box center [183, 386] width 1 height 5
click at [188, 387] on div "Progress Bar" at bounding box center [187, 386] width 1 height 5
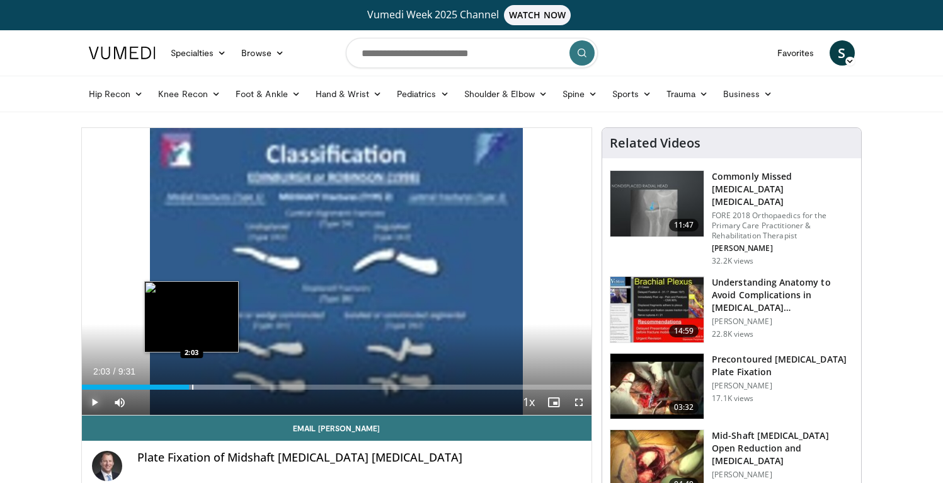
click at [192, 387] on div "Progress Bar" at bounding box center [192, 386] width 1 height 5
click at [198, 387] on div "Progress Bar" at bounding box center [198, 386] width 1 height 5
click at [202, 387] on div "Progress Bar" at bounding box center [202, 386] width 1 height 5
click at [207, 387] on div "Progress Bar" at bounding box center [207, 386] width 1 height 5
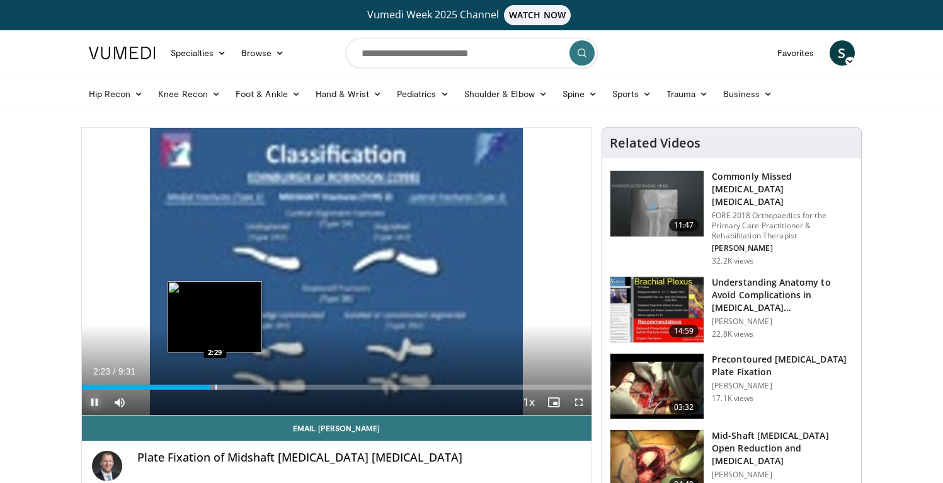
click at [215, 387] on div "Progress Bar" at bounding box center [215, 386] width 1 height 5
click at [220, 387] on div "Progress Bar" at bounding box center [220, 386] width 1 height 5
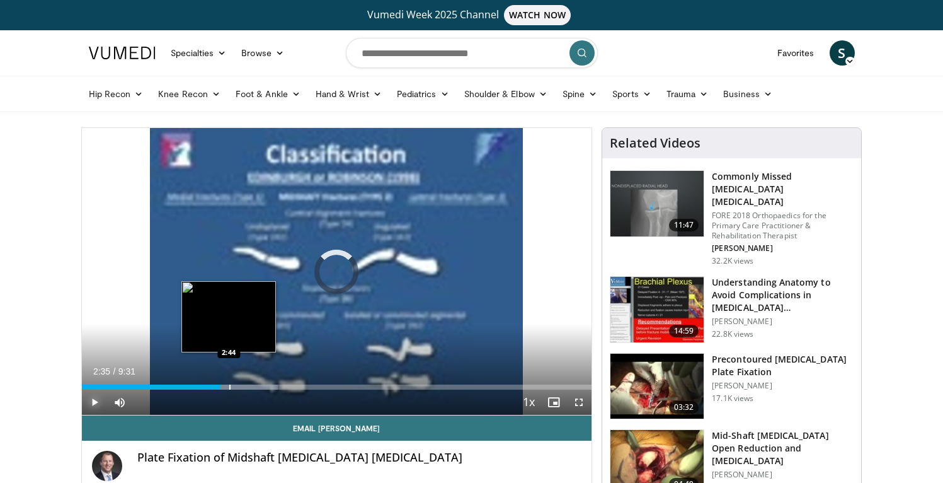
click at [229, 387] on div "Progress Bar" at bounding box center [229, 386] width 1 height 5
click at [236, 387] on div "Progress Bar" at bounding box center [236, 386] width 1 height 5
click at [232, 389] on div "Progress Bar" at bounding box center [232, 386] width 1 height 5
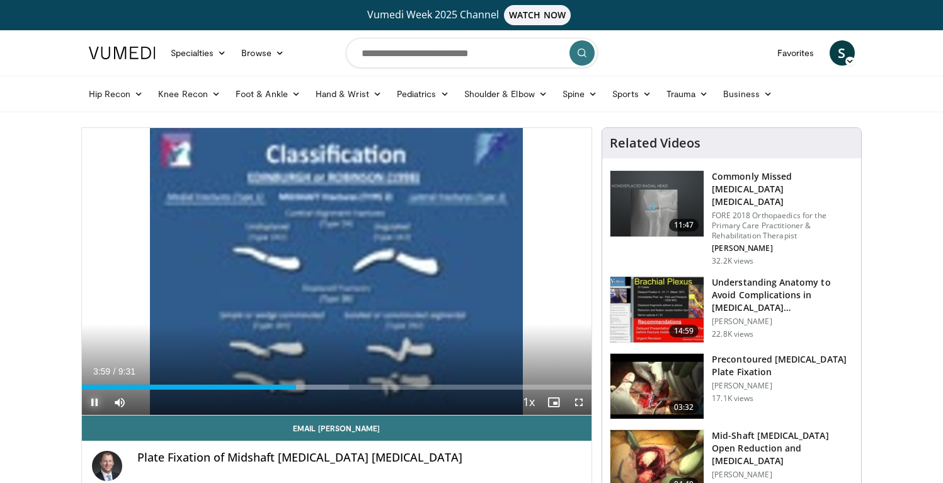
click at [0, 0] on div "Progress Bar" at bounding box center [0, 0] width 0 height 0
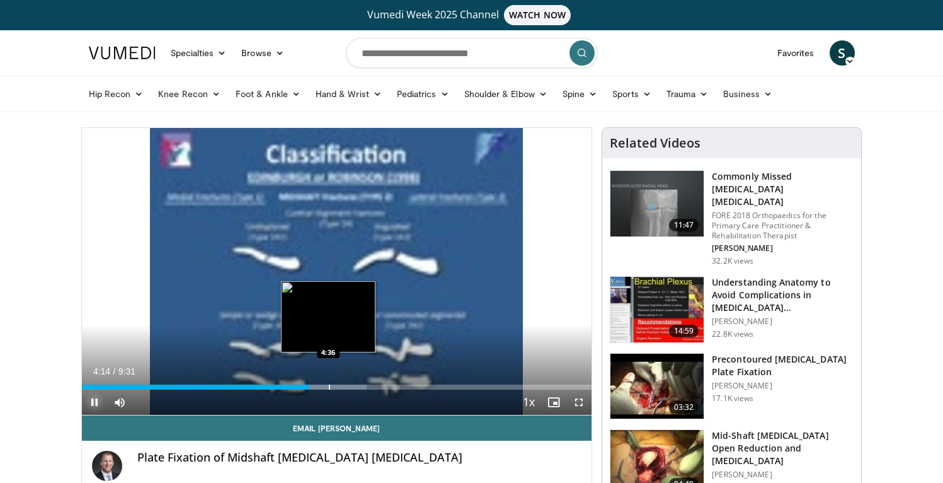
click at [329, 385] on div "Progress Bar" at bounding box center [329, 386] width 1 height 5
click at [320, 387] on div "Progress Bar" at bounding box center [320, 386] width 1 height 5
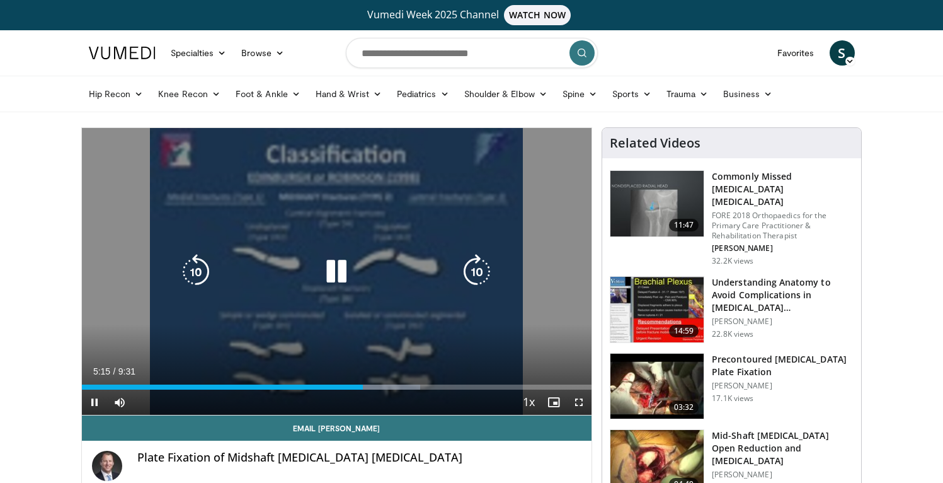
click at [333, 280] on icon "Video Player" at bounding box center [336, 271] width 35 height 35
